Goal: Feedback & Contribution: Leave review/rating

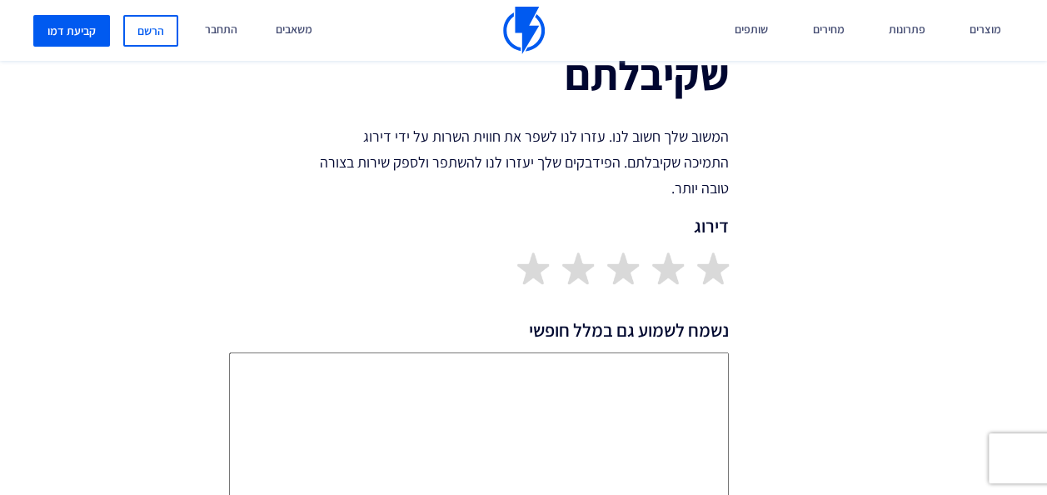
scroll to position [417, 0]
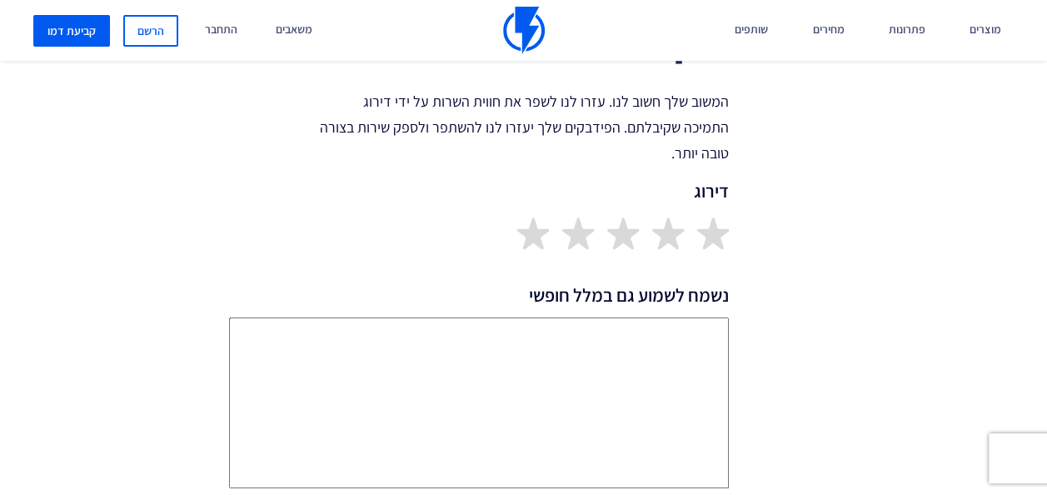
click at [716, 252] on div "דרגו את השירות שקיבלתם המשוב שלך חשוב לנו. עזרו לנו לשפר את חווית השרות על ידי …" at bounding box center [524, 95] width 437 height 323
click at [671, 245] on img at bounding box center [667, 233] width 32 height 32
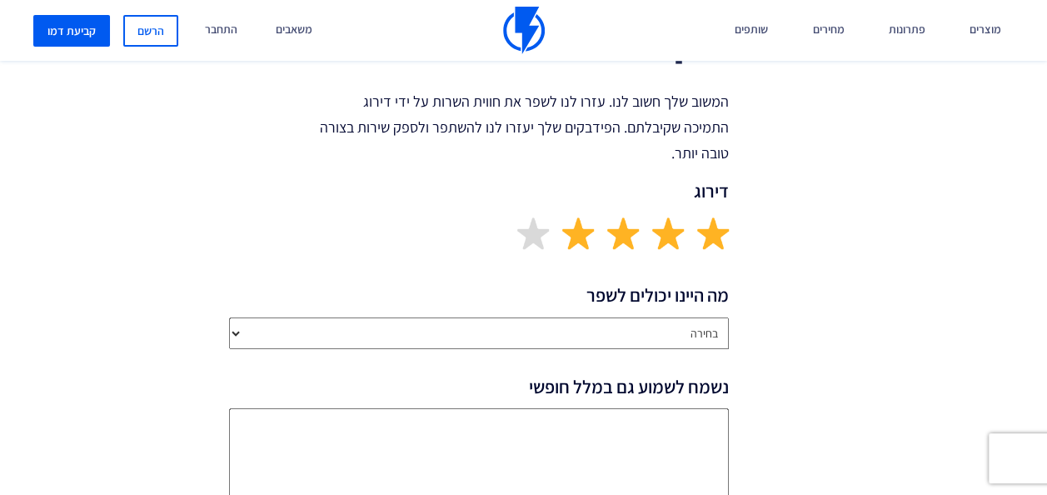
click at [576, 234] on img at bounding box center [578, 233] width 32 height 32
click at [537, 234] on img at bounding box center [533, 233] width 32 height 32
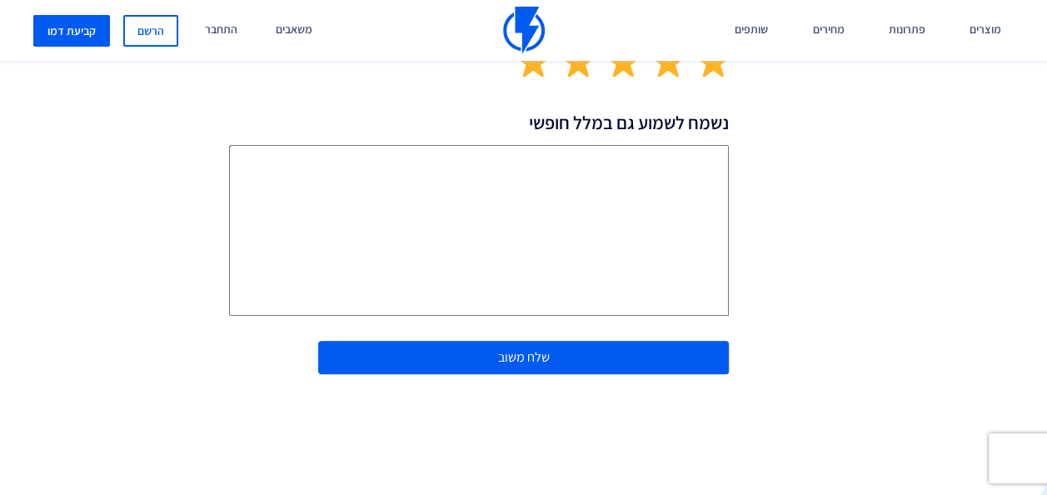
scroll to position [500, 0]
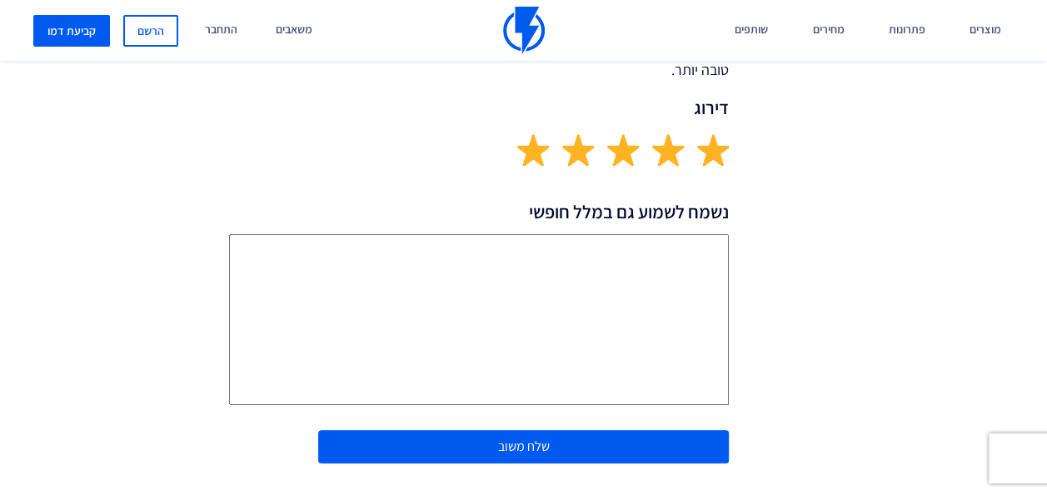
click at [536, 446] on button "שלח משוב" at bounding box center [524, 447] width 412 height 34
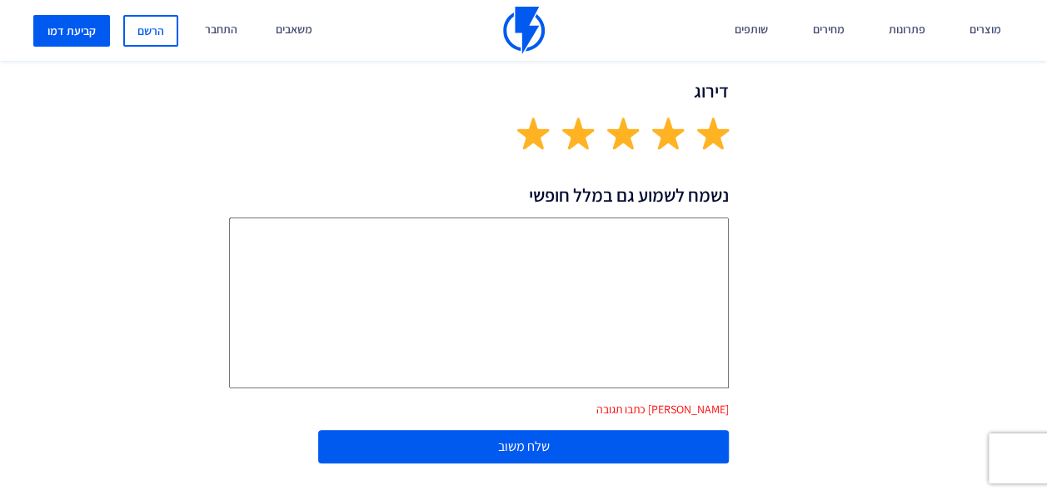
click at [671, 266] on textarea "נשמח לשמוע גם במלל חופשי" at bounding box center [479, 302] width 500 height 171
type textarea "שירות מקצועי מאוד"
click at [567, 449] on button "שלח משוב" at bounding box center [524, 447] width 412 height 34
